Goal: Task Accomplishment & Management: Use online tool/utility

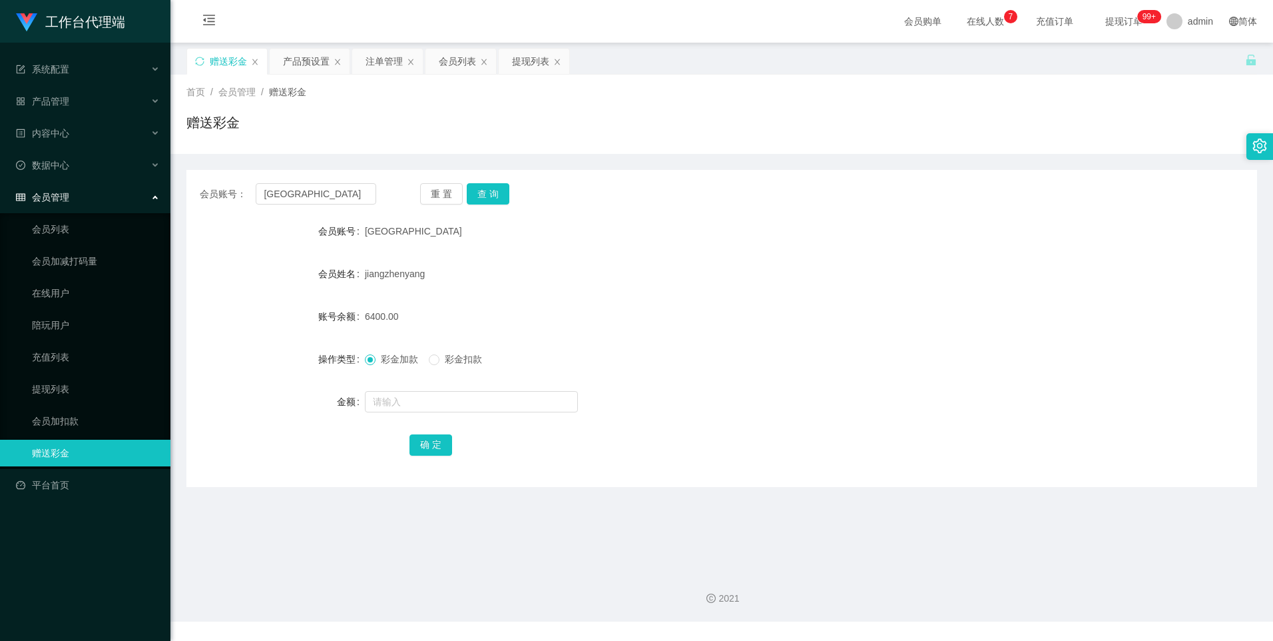
click at [486, 190] on button "查 询" at bounding box center [488, 193] width 43 height 21
click at [505, 192] on button "查 询" at bounding box center [488, 193] width 43 height 21
click at [469, 59] on div "会员列表" at bounding box center [457, 61] width 37 height 25
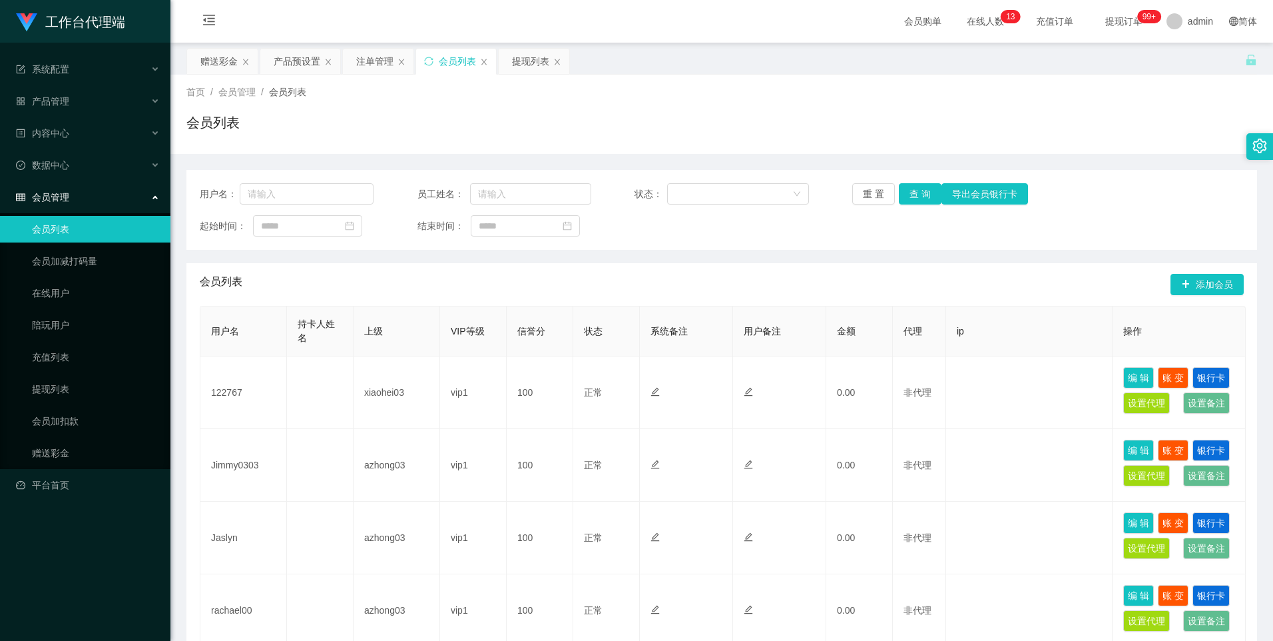
click at [373, 196] on div "用户名： 员工姓名： 状态： 重 置 查 询 导出会员银行[PERSON_NAME]" at bounding box center [722, 193] width 1044 height 21
click at [368, 185] on input "text" at bounding box center [307, 193] width 134 height 21
click at [522, 198] on input "text" at bounding box center [530, 193] width 121 height 21
click at [342, 190] on input "qary" at bounding box center [307, 193] width 134 height 21
type input "qary8888"
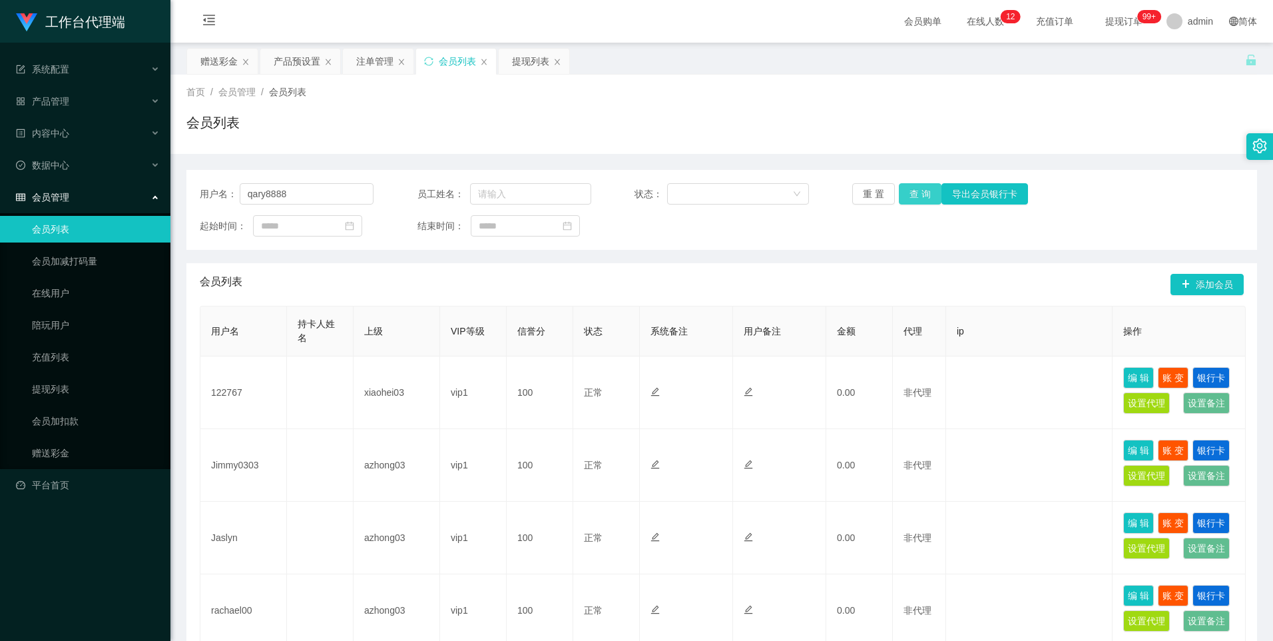
click at [920, 197] on button "查 询" at bounding box center [920, 193] width 43 height 21
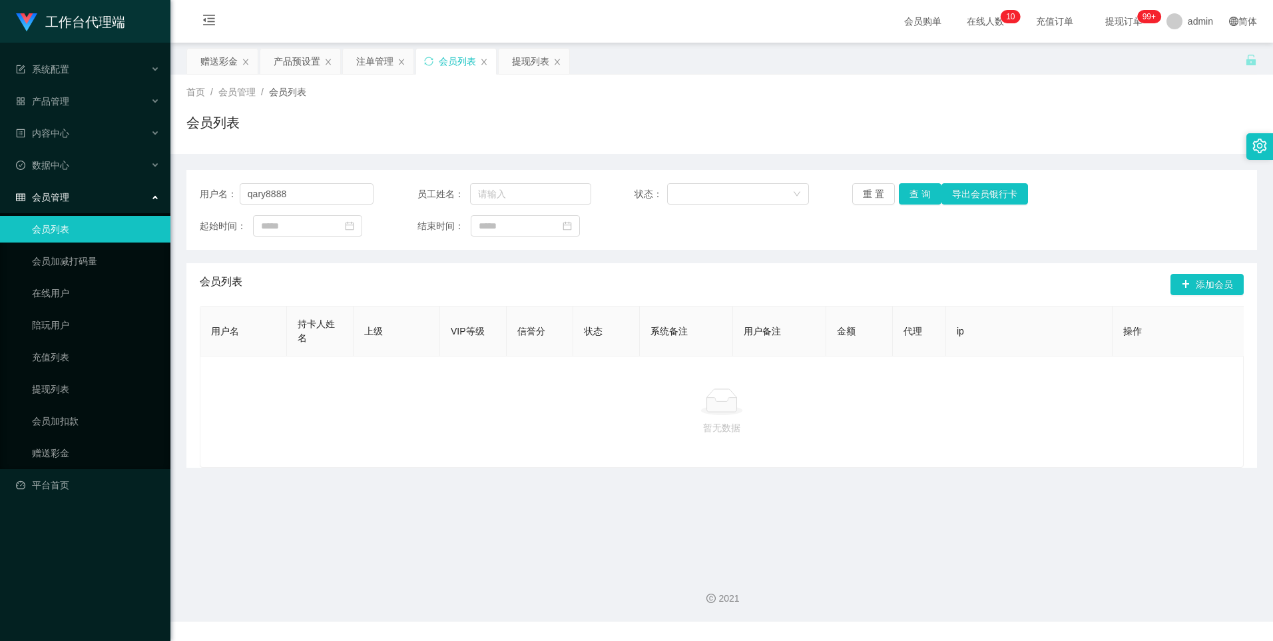
click at [601, 124] on div "会员列表" at bounding box center [721, 128] width 1071 height 31
drag, startPoint x: 254, startPoint y: 196, endPoint x: 256, endPoint y: 202, distance: 7.2
click at [254, 196] on input "qary8888" at bounding box center [307, 193] width 134 height 21
type input "gary8888"
click at [912, 191] on button "查 询" at bounding box center [920, 193] width 43 height 21
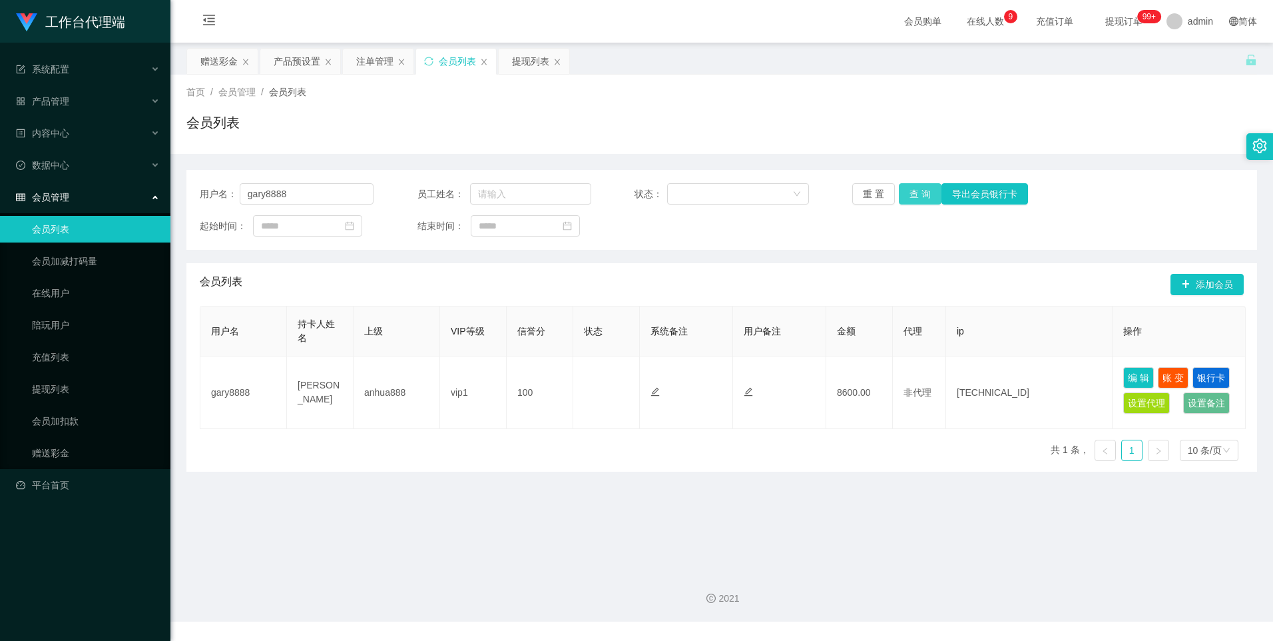
click at [920, 196] on button "查 询" at bounding box center [920, 193] width 43 height 21
click at [904, 191] on button "查 询" at bounding box center [920, 193] width 43 height 21
click at [924, 200] on button "查 询" at bounding box center [920, 193] width 43 height 21
click at [922, 200] on button "查 询" at bounding box center [920, 193] width 43 height 21
click at [912, 192] on button "查 询" at bounding box center [920, 193] width 43 height 21
